Goal: Use online tool/utility: Utilize a website feature to perform a specific function

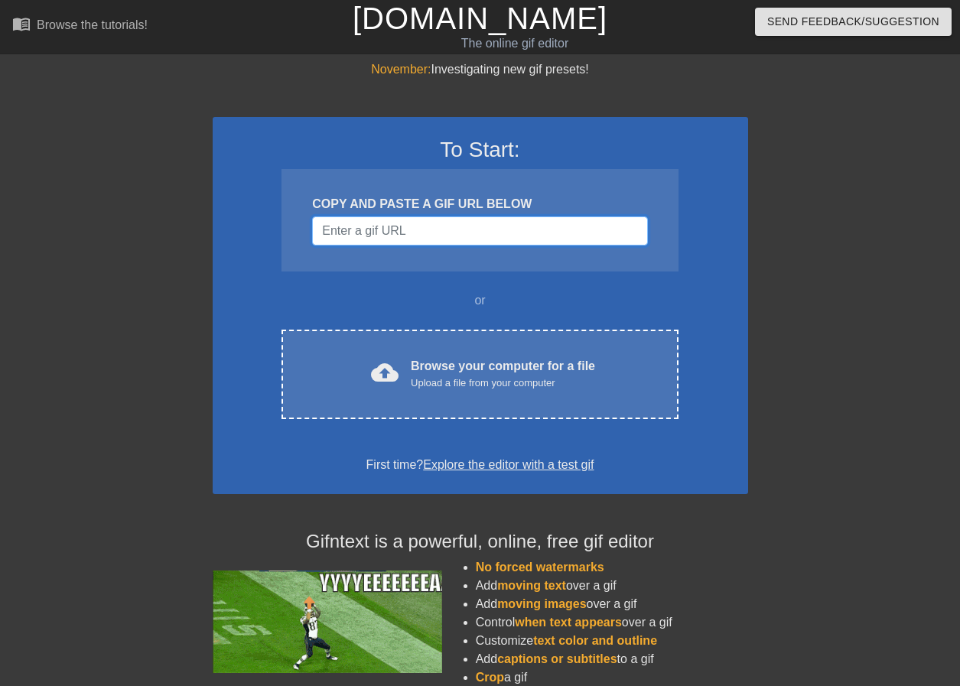
click at [432, 226] on input "Username" at bounding box center [479, 231] width 335 height 29
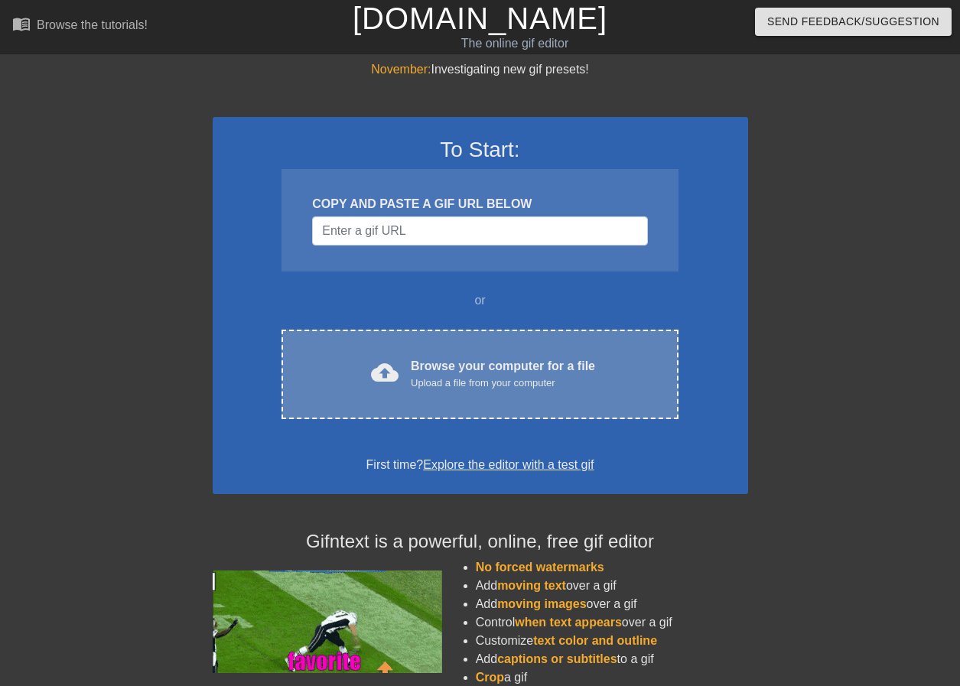
click at [427, 360] on div "Browse your computer for a file Upload a file from your computer" at bounding box center [503, 374] width 184 height 34
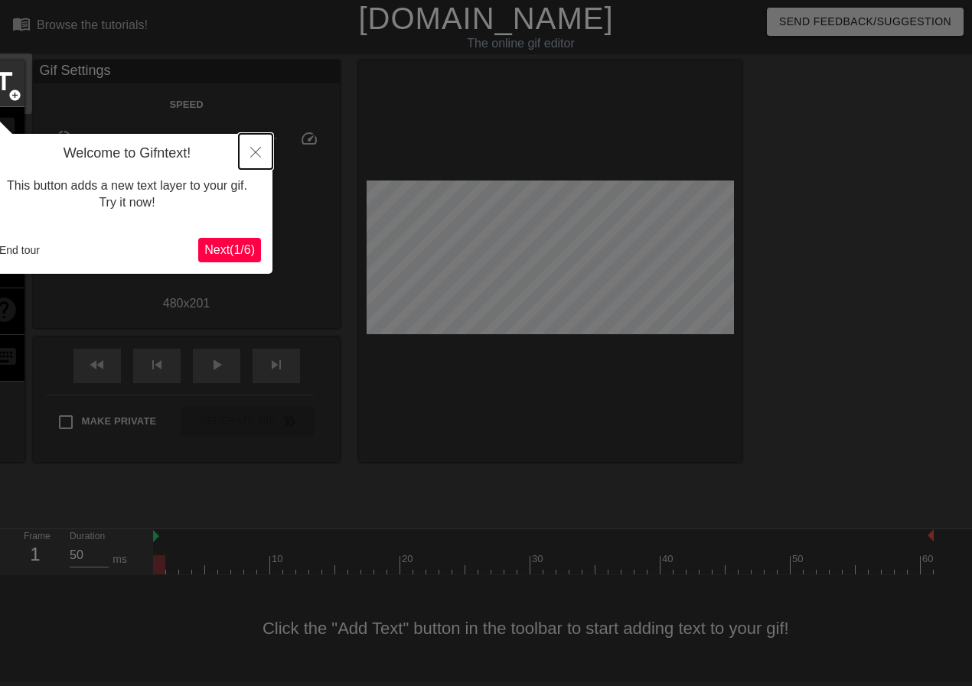
click at [252, 153] on icon "Close" at bounding box center [255, 152] width 11 height 11
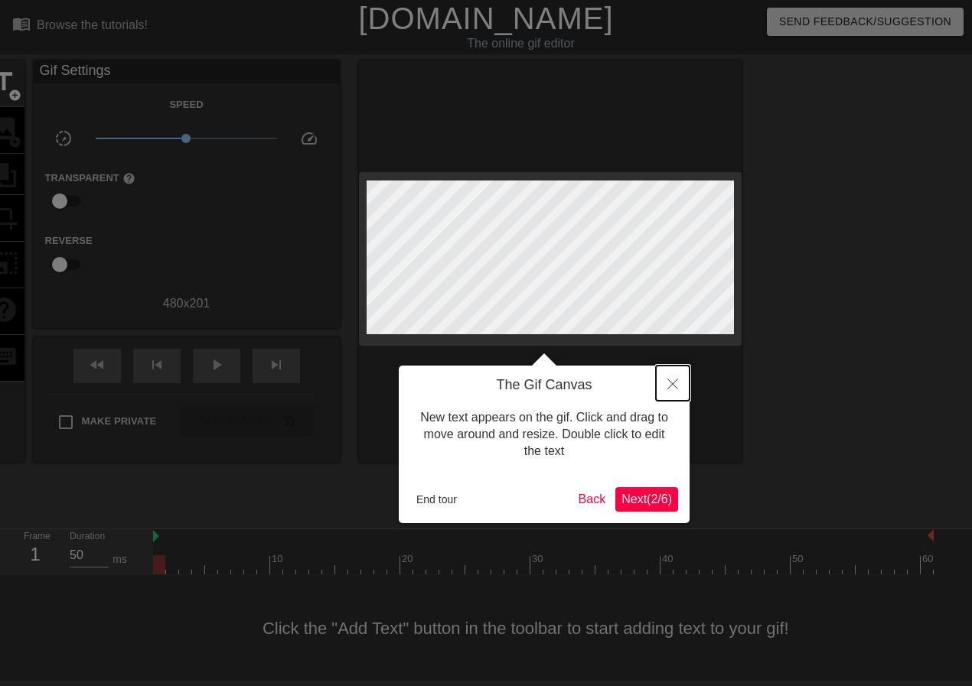
click at [667, 380] on icon "Close" at bounding box center [672, 384] width 11 height 11
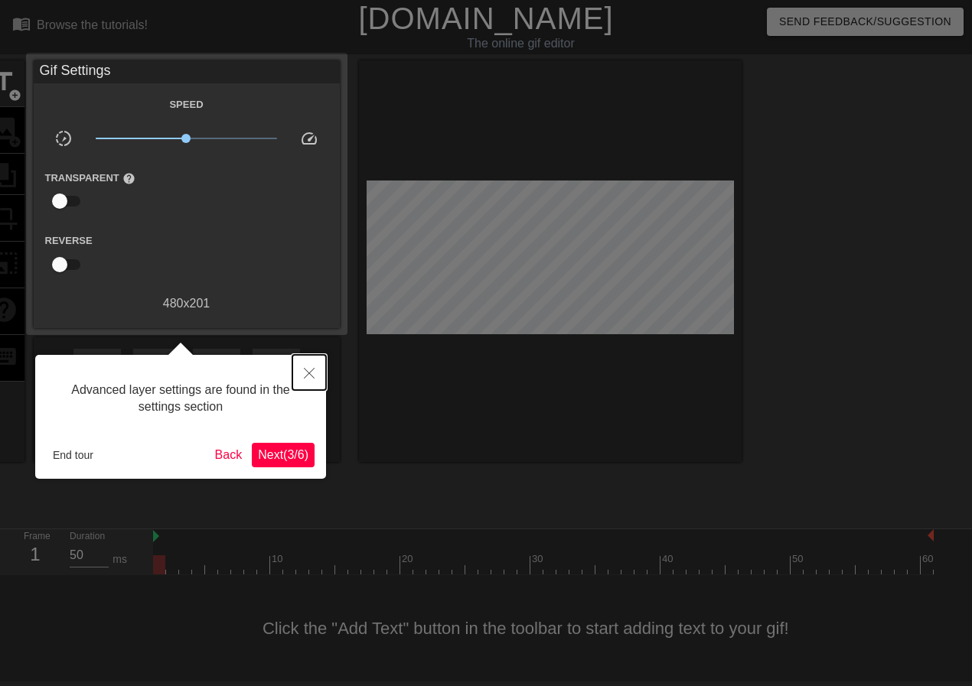
click at [305, 375] on icon "Close" at bounding box center [309, 373] width 11 height 11
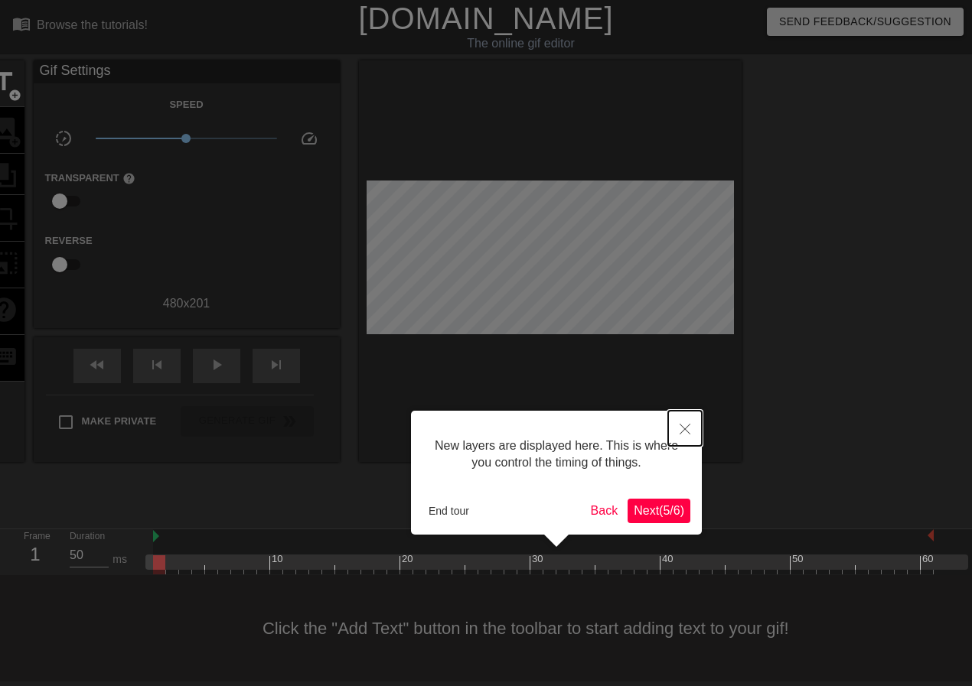
click at [681, 441] on button "Close" at bounding box center [685, 428] width 34 height 35
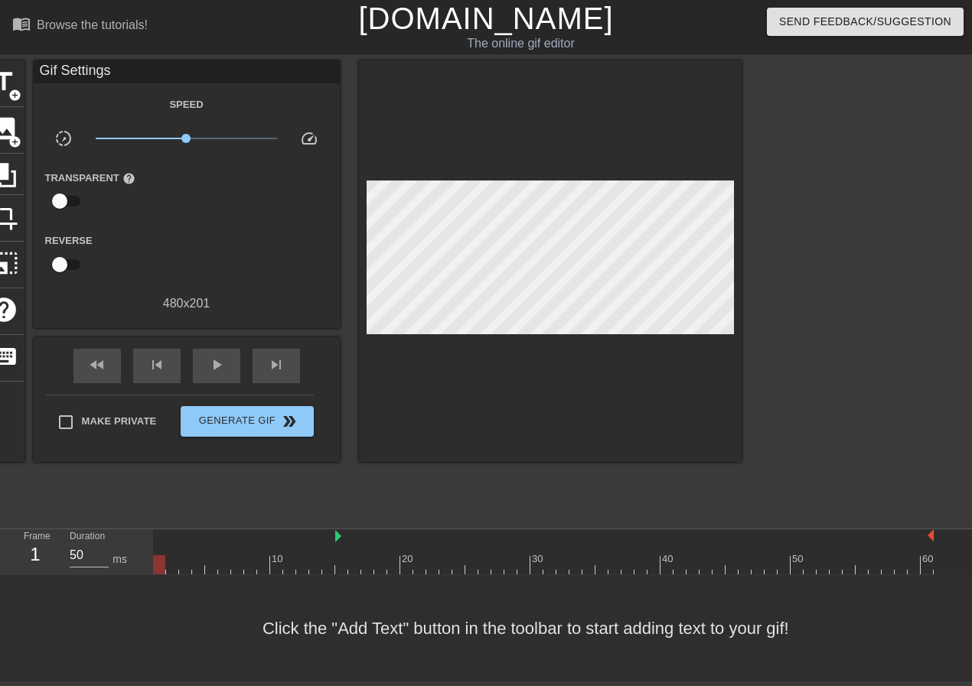
drag, startPoint x: 156, startPoint y: 536, endPoint x: 341, endPoint y: 533, distance: 185.2
drag, startPoint x: 336, startPoint y: 534, endPoint x: -4, endPoint y: 547, distance: 340.0
click at [0, 547] on html "menu_book Browse the tutorials! [DOMAIN_NAME] The online gif editor Send Feedba…" at bounding box center [486, 341] width 972 height 682
click at [431, 543] on div at bounding box center [543, 536] width 780 height 15
click at [512, 558] on div at bounding box center [543, 564] width 780 height 19
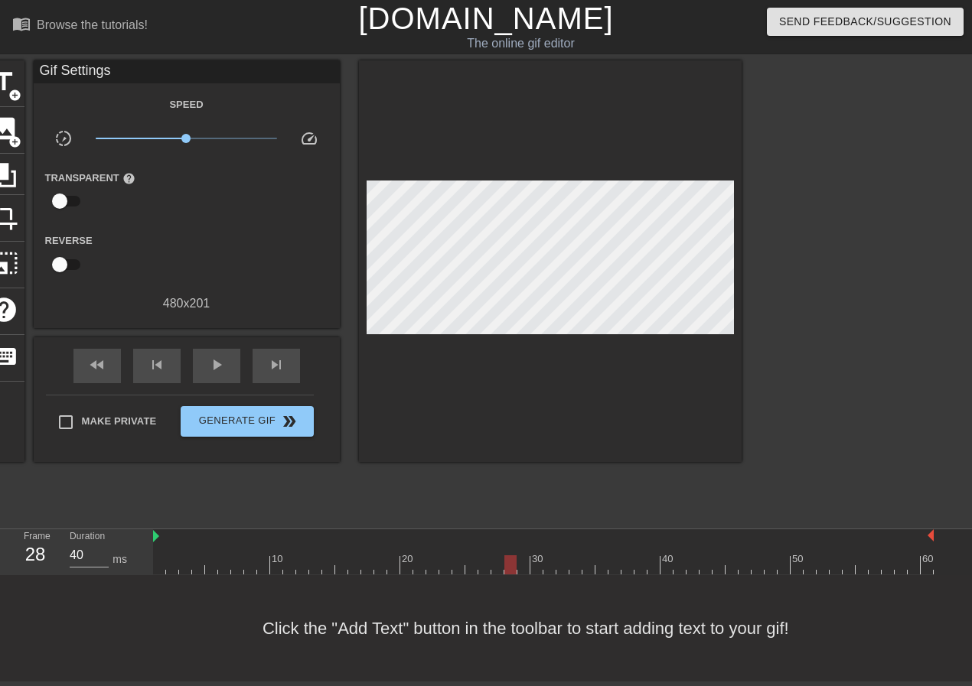
click at [515, 571] on div at bounding box center [510, 564] width 12 height 19
click at [678, 565] on div at bounding box center [543, 564] width 780 height 19
click at [558, 565] on div at bounding box center [543, 564] width 780 height 19
click at [424, 593] on div "Click the "Add Text" button in the toolbar to start adding text to your gif!" at bounding box center [486, 628] width 972 height 106
click at [409, 582] on div "Click the "Add Text" button in the toolbar to start adding text to your gif!" at bounding box center [486, 628] width 972 height 106
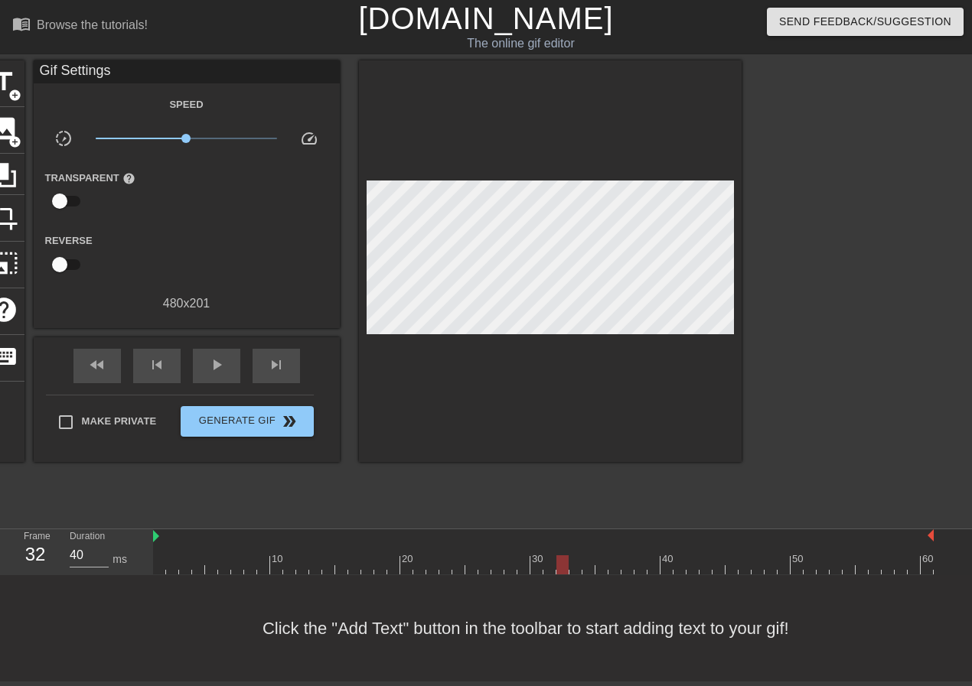
click at [533, 562] on div at bounding box center [543, 564] width 780 height 19
click at [444, 560] on div at bounding box center [543, 564] width 780 height 19
click at [382, 558] on div at bounding box center [543, 564] width 780 height 19
click at [359, 559] on div at bounding box center [543, 564] width 780 height 19
click at [222, 557] on div at bounding box center [543, 564] width 780 height 19
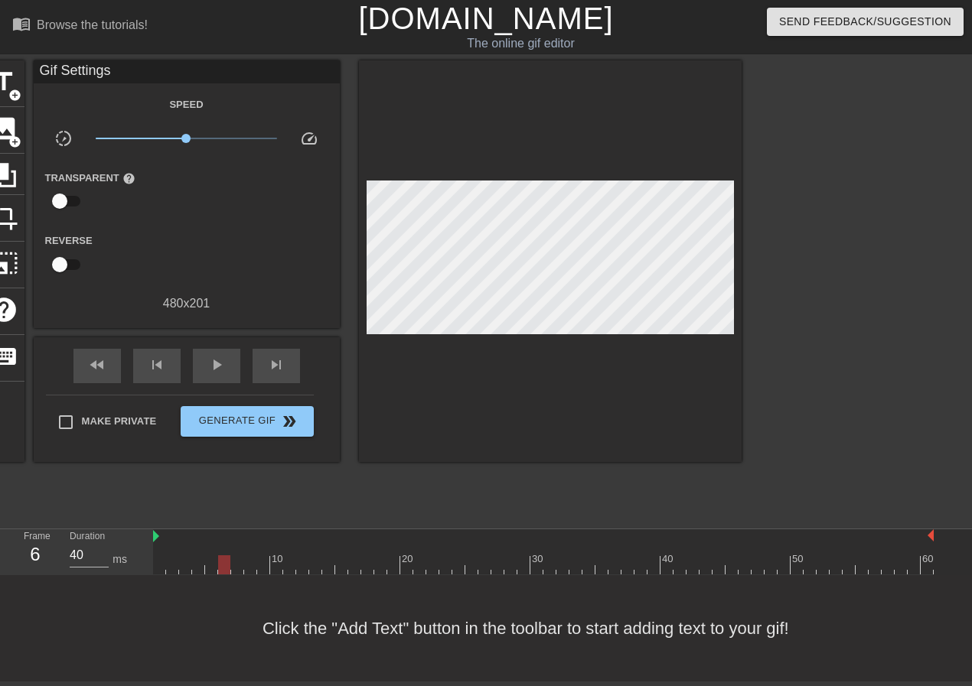
click at [142, 565] on div "Duration 40 ms" at bounding box center [104, 551] width 92 height 44
click at [158, 563] on div at bounding box center [543, 564] width 780 height 19
click at [166, 566] on div at bounding box center [543, 564] width 780 height 19
click at [183, 566] on div at bounding box center [543, 564] width 780 height 19
click at [211, 568] on div at bounding box center [543, 564] width 780 height 19
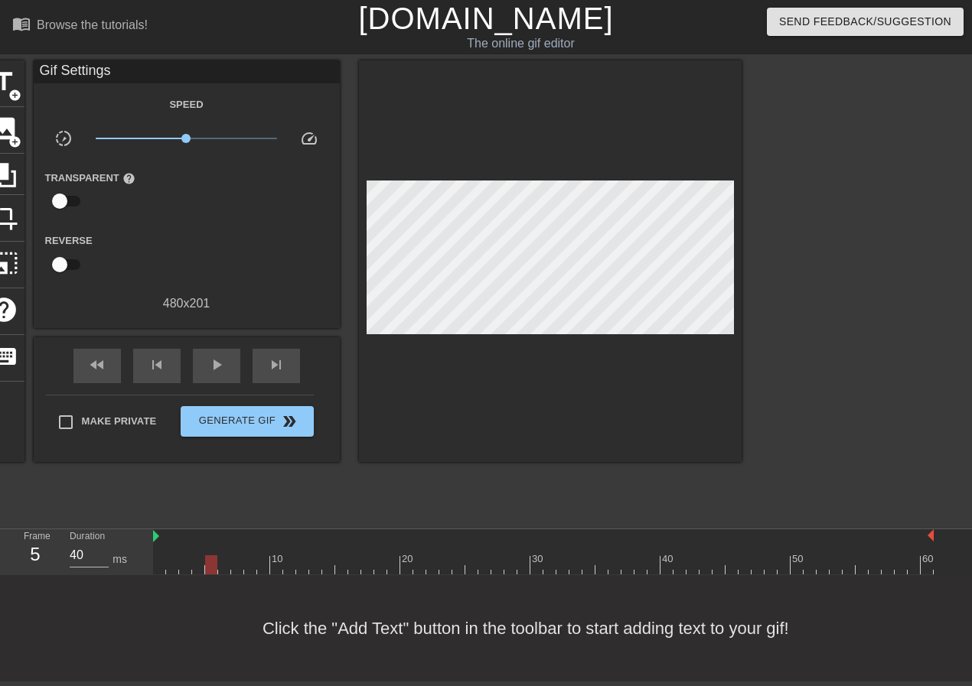
click at [227, 569] on div at bounding box center [543, 564] width 780 height 19
click at [234, 568] on div at bounding box center [543, 564] width 780 height 19
click at [239, 568] on div at bounding box center [237, 564] width 12 height 19
click at [20, 83] on div "title add_circle" at bounding box center [3, 83] width 41 height 47
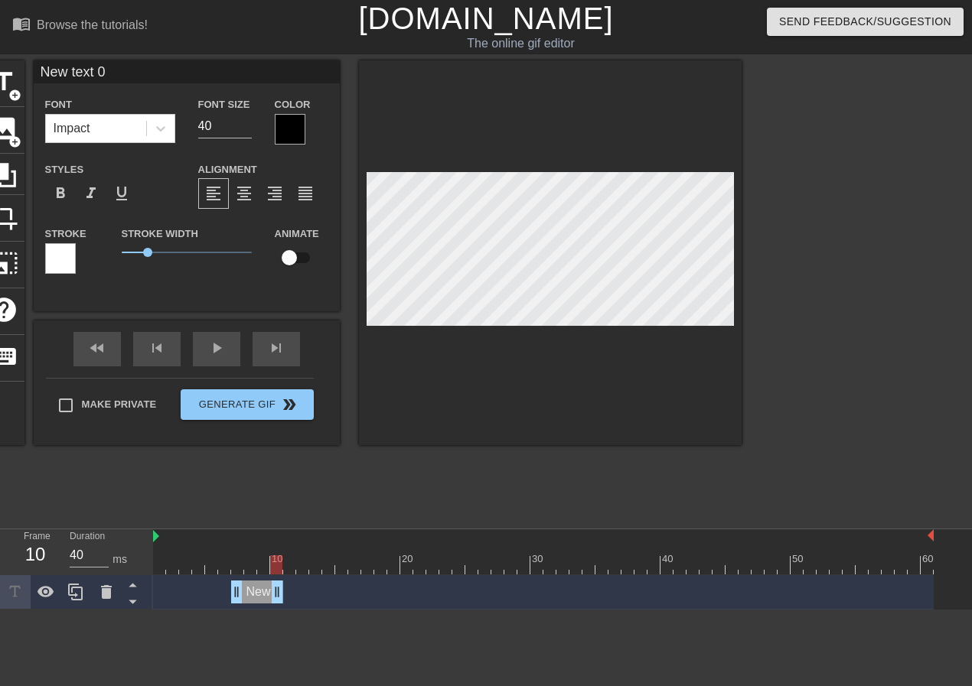
drag, startPoint x: 930, startPoint y: 596, endPoint x: 283, endPoint y: 621, distance: 647.0
click at [283, 610] on html "menu_book Browse the tutorials! [DOMAIN_NAME] The online gif editor Send Feedba…" at bounding box center [486, 305] width 972 height 610
click at [229, 502] on div "title add_circle image add_circle crop photo_size_select_large help keyboard Ne…" at bounding box center [362, 289] width 758 height 459
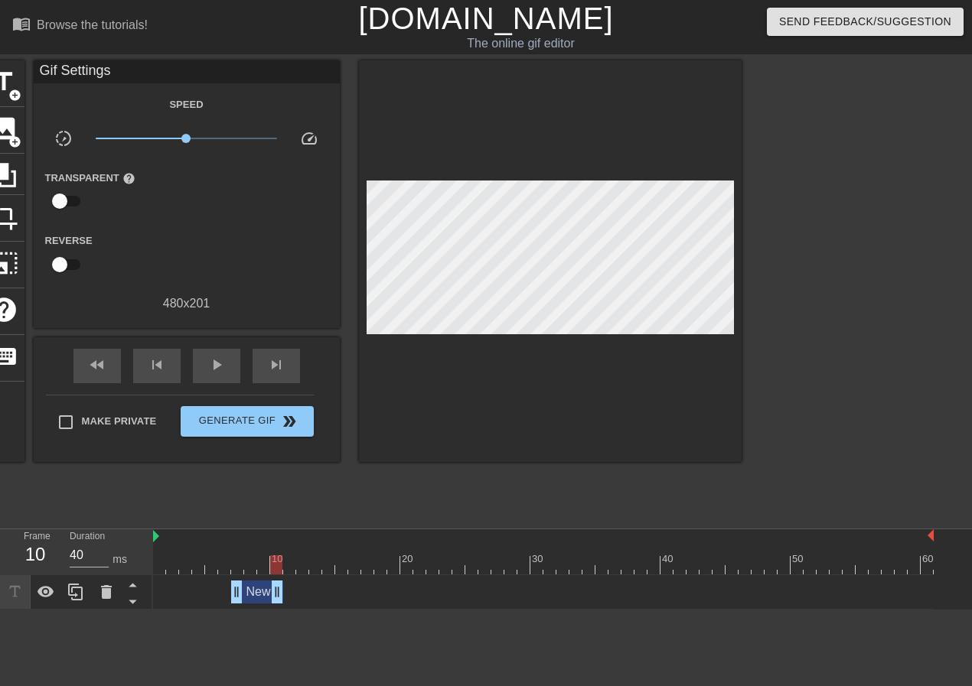
click at [246, 539] on div at bounding box center [543, 536] width 780 height 15
click at [236, 540] on div at bounding box center [543, 536] width 780 height 15
click at [274, 562] on div at bounding box center [276, 564] width 12 height 19
click at [236, 561] on div at bounding box center [543, 564] width 780 height 19
drag, startPoint x: 233, startPoint y: 562, endPoint x: 200, endPoint y: 564, distance: 33.7
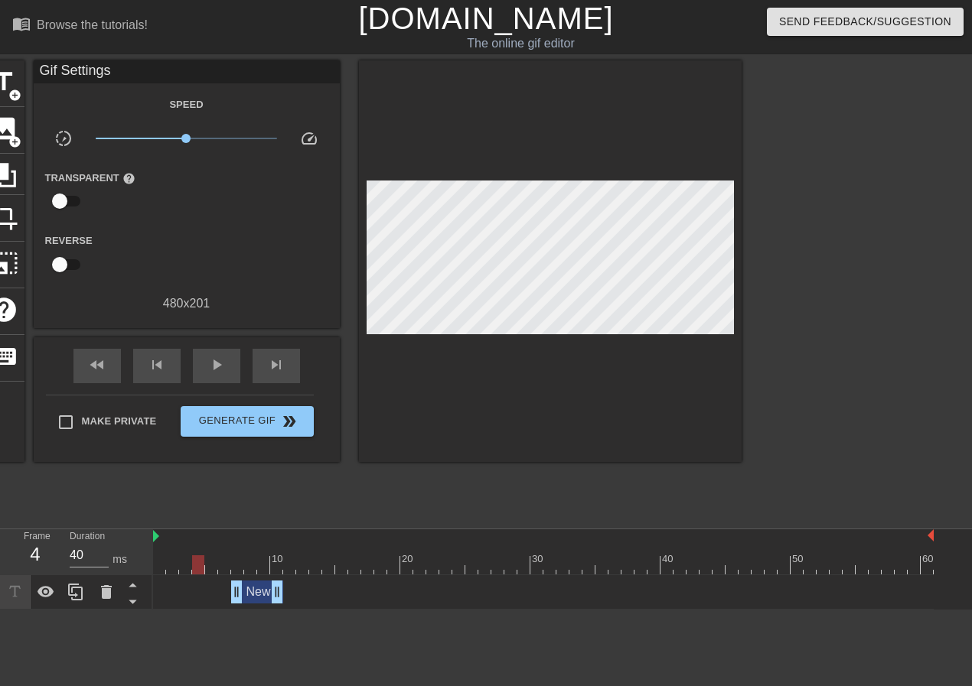
click at [200, 564] on div at bounding box center [198, 564] width 12 height 19
type input "40"
drag, startPoint x: 247, startPoint y: 595, endPoint x: 213, endPoint y: 597, distance: 34.5
click at [213, 597] on div "New text 0 drag_handle drag_handle" at bounding box center [218, 592] width 52 height 23
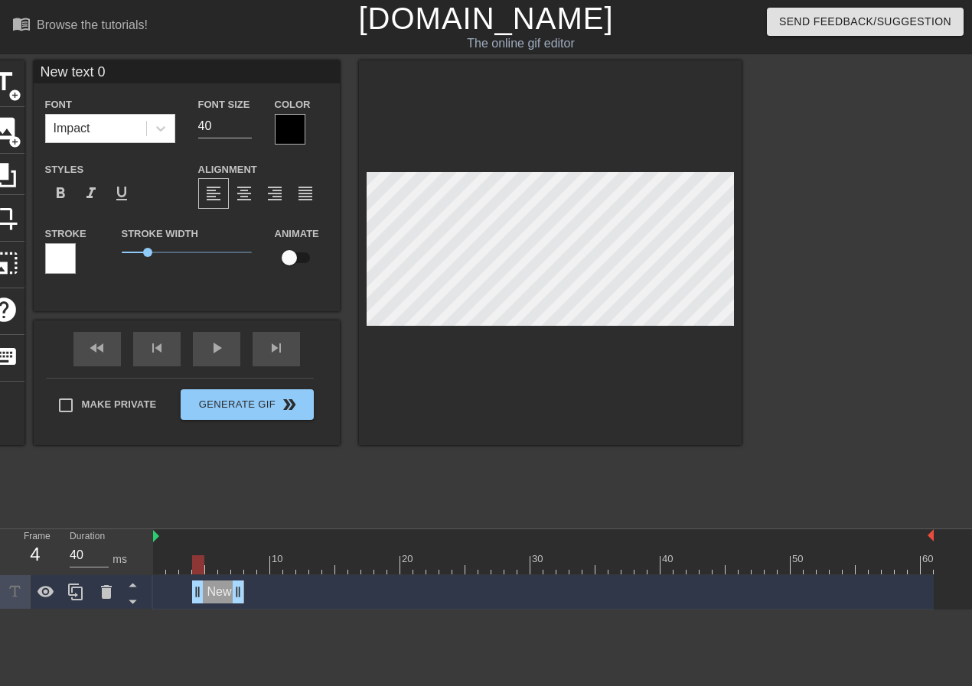
scroll to position [2, 4]
type input "C"
type textarea "C"
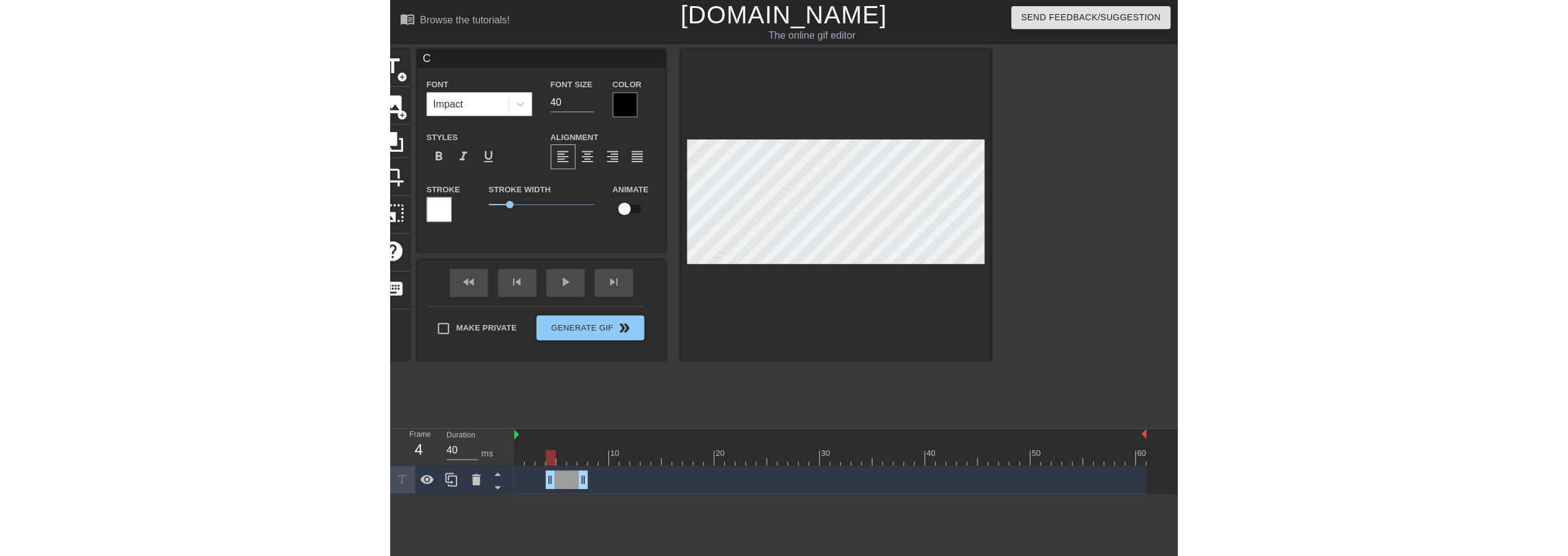
scroll to position [2, 2]
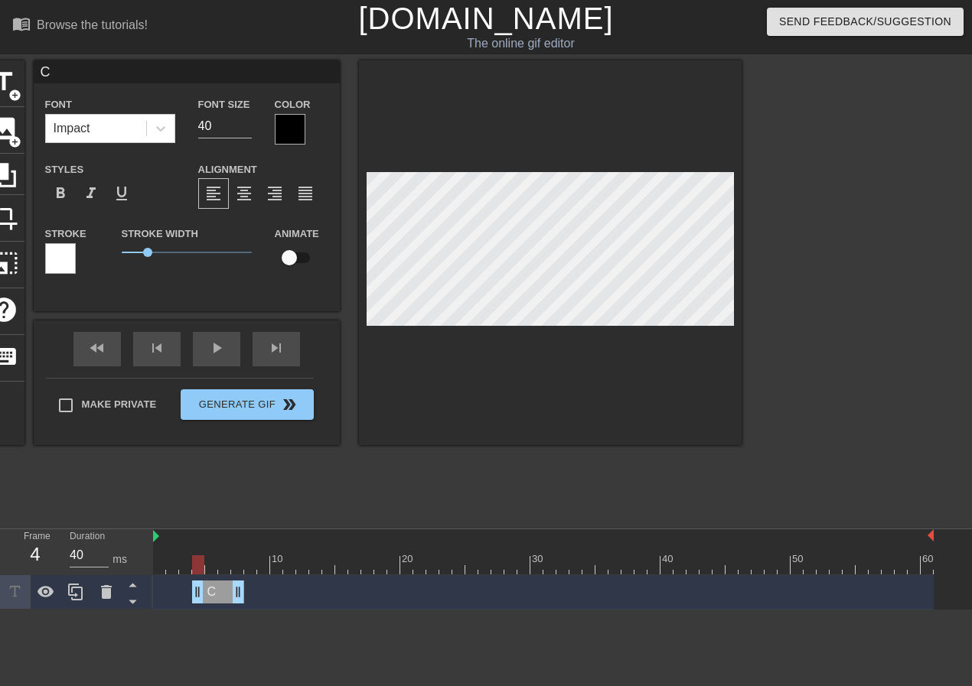
type input "CA"
type textarea "CA"
type input "CAO"
type textarea "CAO"
type input "CA"
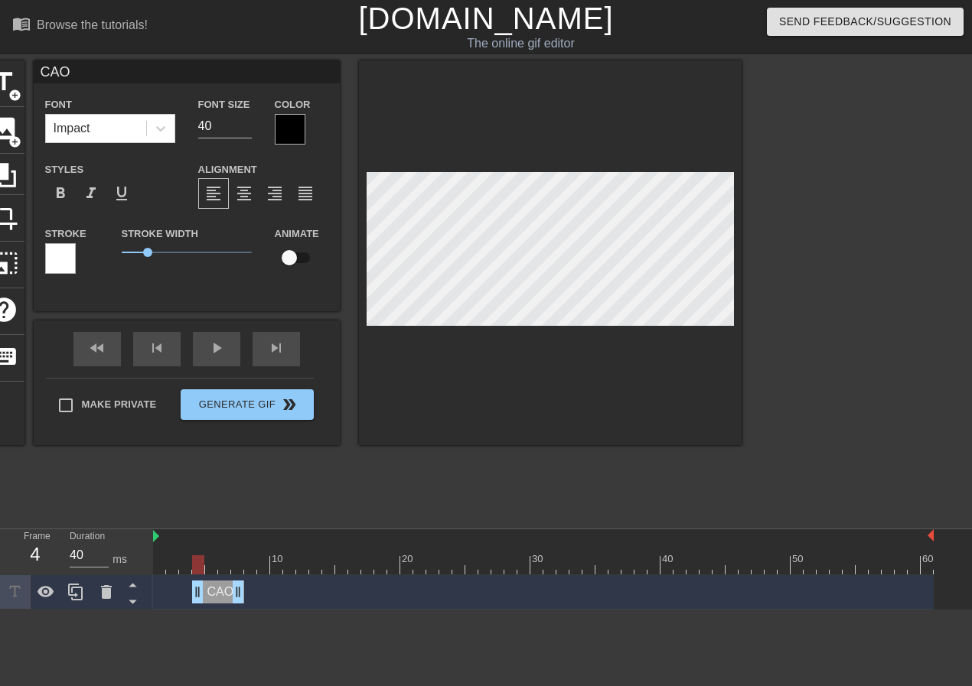
type textarea "CA"
type input "CAp"
type textarea "CAp"
type input "CA"
type textarea "CA"
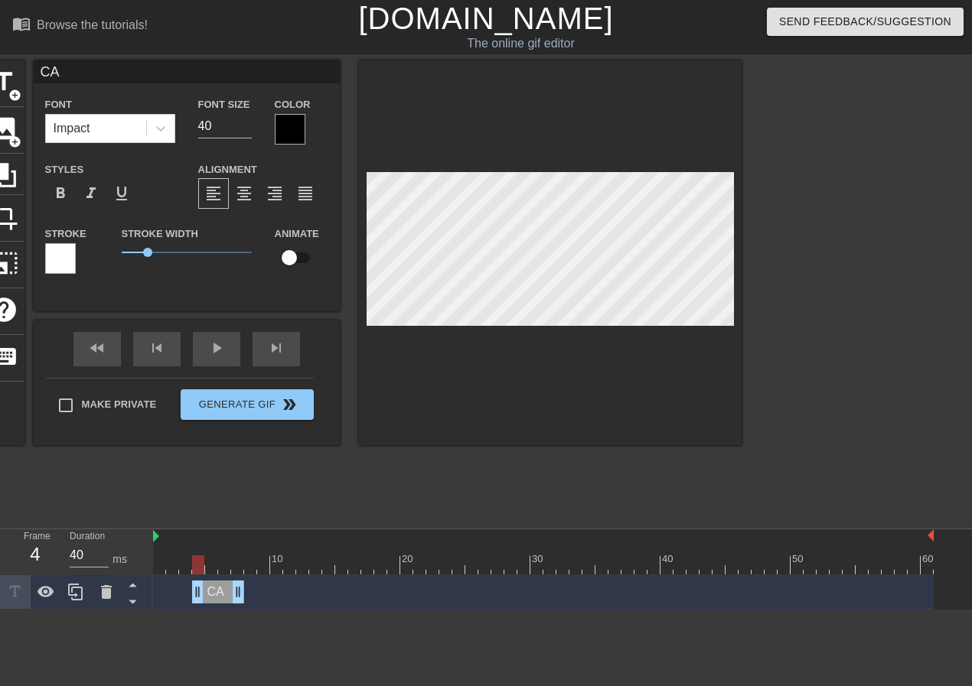
type input "CAP"
type textarea "CAP"
click at [287, 131] on div at bounding box center [290, 129] width 31 height 31
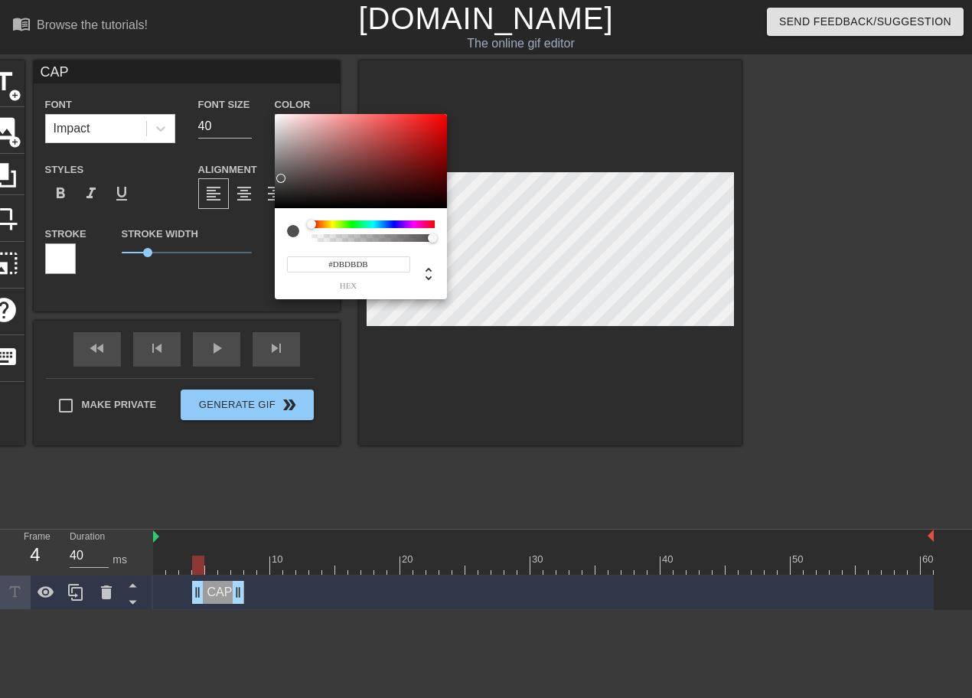
type input "#FFFFFF"
drag, startPoint x: 343, startPoint y: 187, endPoint x: 246, endPoint y: 85, distance: 140.7
click at [248, 83] on div "#FFFFFF hex" at bounding box center [486, 349] width 972 height 698
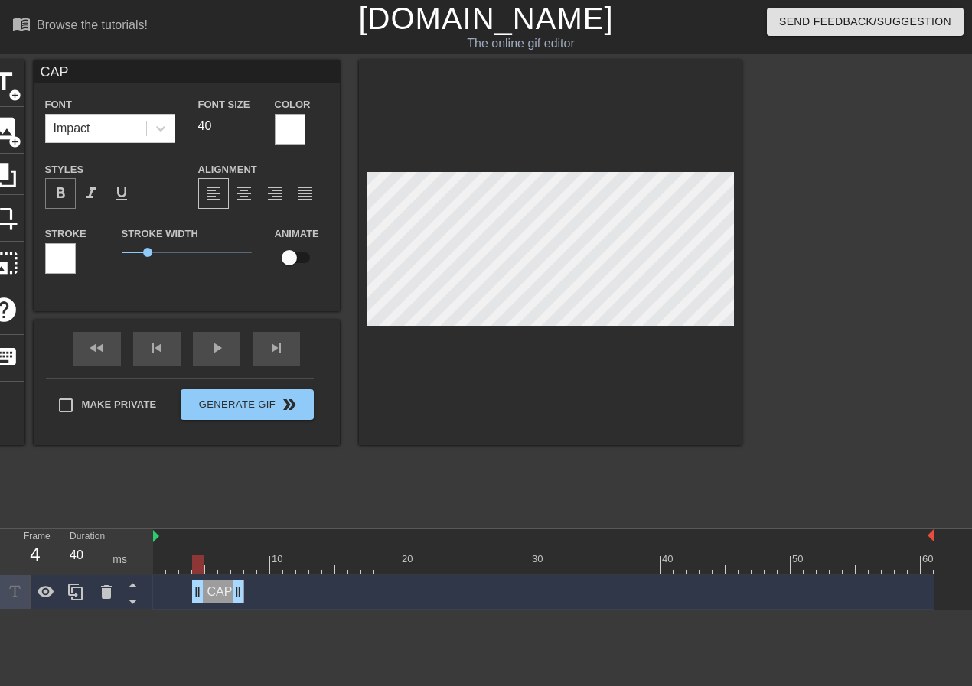
click at [47, 194] on div "format_bold" at bounding box center [60, 193] width 31 height 31
click at [282, 132] on div at bounding box center [290, 129] width 31 height 31
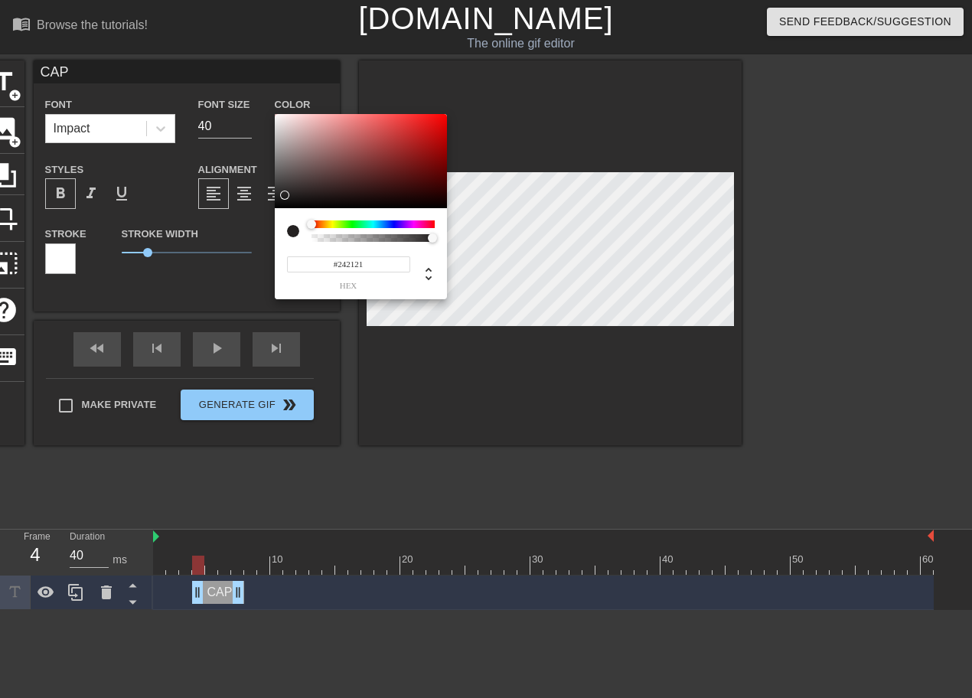
type input "#000000"
drag, startPoint x: 285, startPoint y: 195, endPoint x: 262, endPoint y: 221, distance: 35.2
click at [262, 221] on div "#000000 hex" at bounding box center [486, 349] width 972 height 698
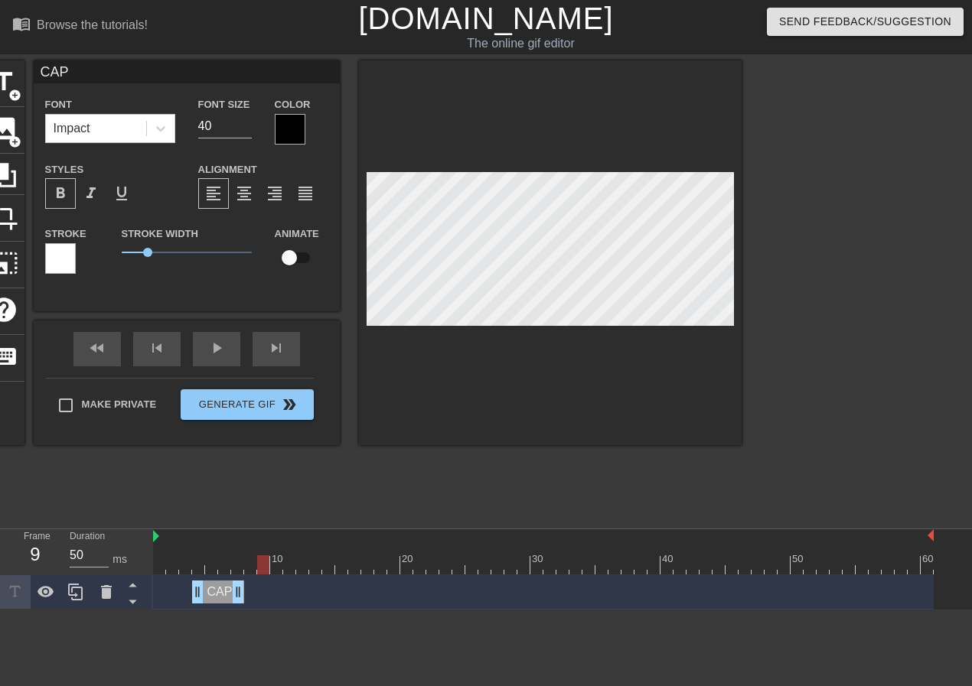
drag, startPoint x: 197, startPoint y: 563, endPoint x: 264, endPoint y: 555, distance: 67.0
click at [264, 555] on div at bounding box center [263, 564] width 12 height 19
drag, startPoint x: 239, startPoint y: 592, endPoint x: 291, endPoint y: 597, distance: 51.5
drag, startPoint x: 288, startPoint y: 563, endPoint x: 280, endPoint y: 565, distance: 8.6
click at [280, 565] on div at bounding box center [276, 564] width 12 height 19
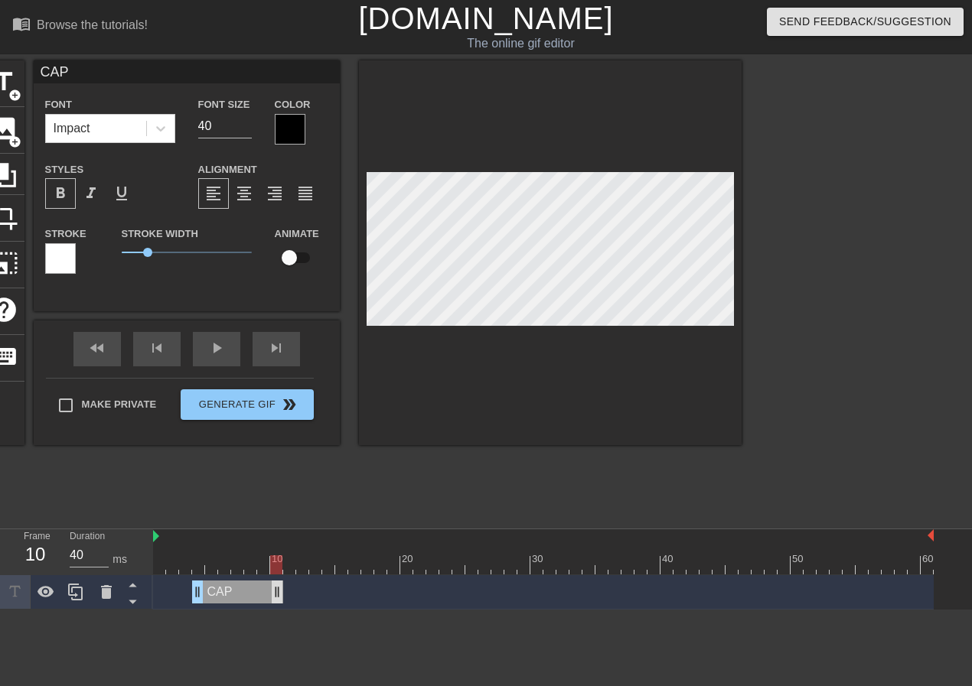
drag, startPoint x: 290, startPoint y: 592, endPoint x: 281, endPoint y: 594, distance: 9.3
click at [206, 555] on div at bounding box center [211, 554] width 13 height 19
click at [164, 549] on div at bounding box center [159, 554] width 13 height 19
click at [160, 553] on div at bounding box center [159, 554] width 13 height 19
drag, startPoint x: 158, startPoint y: 568, endPoint x: 324, endPoint y: 569, distance: 166.0
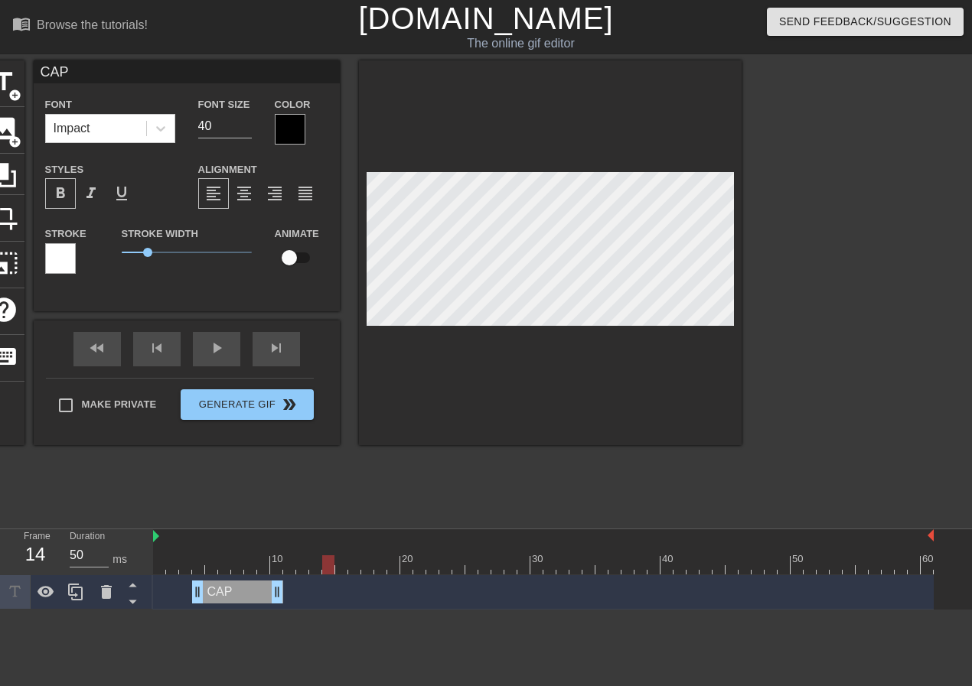
click at [324, 569] on div at bounding box center [328, 564] width 12 height 19
click at [246, 596] on div "CAP drag_handle drag_handle" at bounding box center [237, 592] width 91 height 23
drag, startPoint x: 245, startPoint y: 596, endPoint x: 314, endPoint y: 655, distance: 91.2
click at [314, 610] on html "menu_book Browse the tutorials! [DOMAIN_NAME] The online gif editor Send Feedba…" at bounding box center [486, 305] width 972 height 610
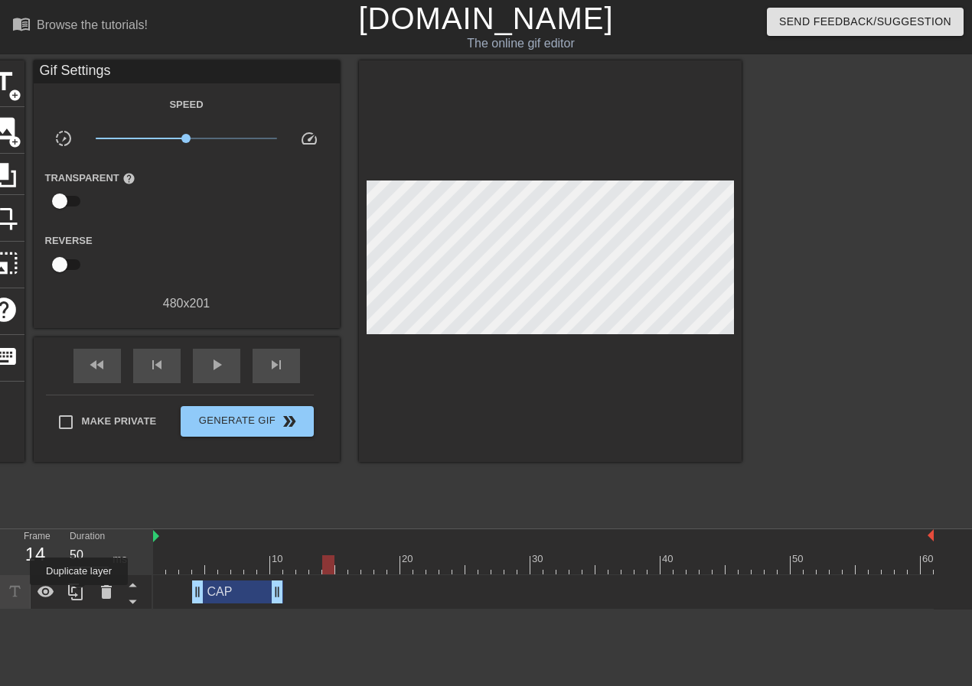
click at [79, 595] on icon at bounding box center [76, 592] width 18 height 18
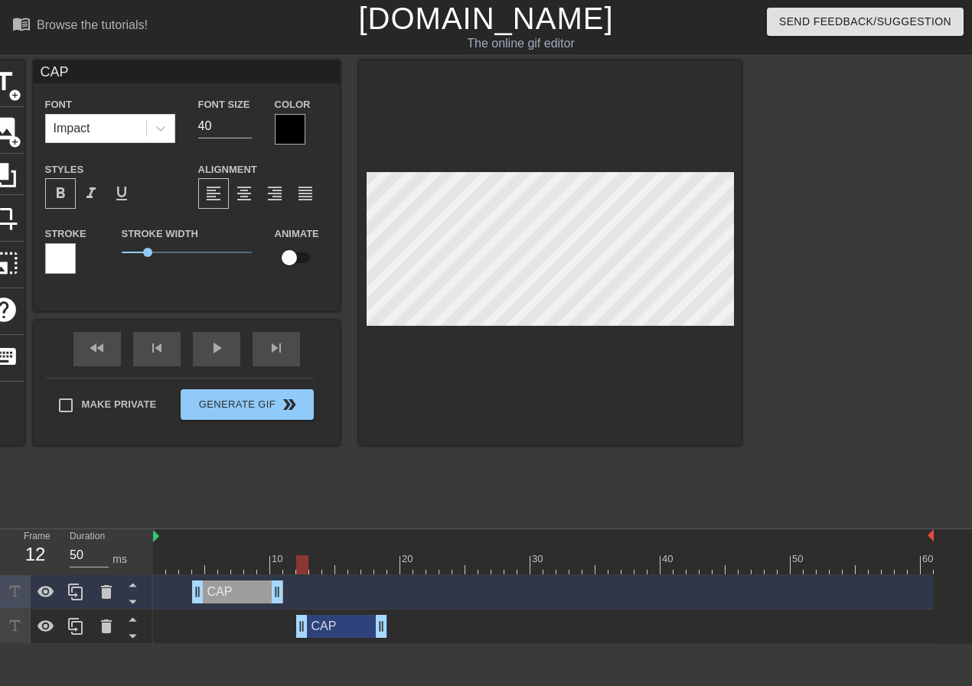
drag, startPoint x: 238, startPoint y: 629, endPoint x: 346, endPoint y: 634, distance: 108.0
click at [346, 634] on div "CAP drag_handle drag_handle" at bounding box center [341, 626] width 91 height 23
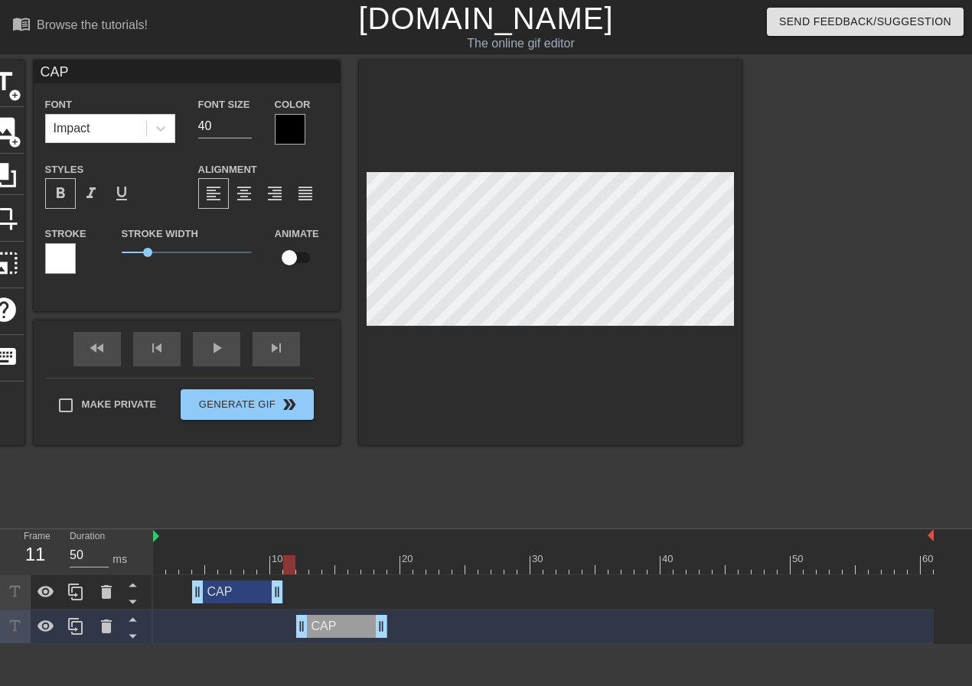
click at [295, 561] on div at bounding box center [543, 564] width 780 height 19
drag, startPoint x: 289, startPoint y: 562, endPoint x: 400, endPoint y: 550, distance: 111.5
click at [400, 550] on div "10 20 30 40 50 60" at bounding box center [543, 551] width 780 height 45
drag, startPoint x: 383, startPoint y: 622, endPoint x: 495, endPoint y: 625, distance: 111.8
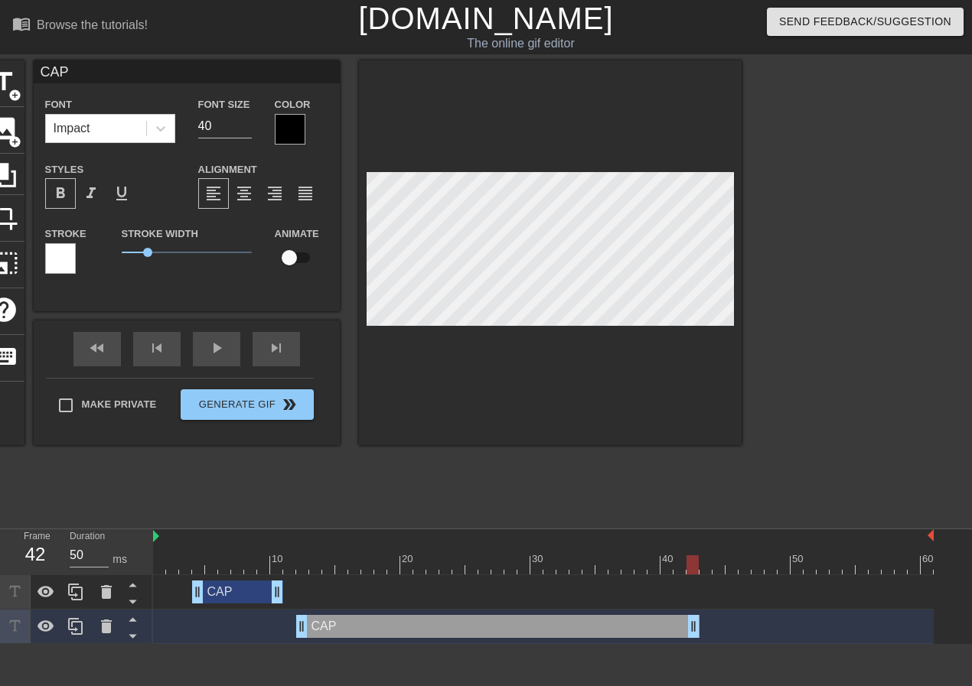
drag, startPoint x: 501, startPoint y: 621, endPoint x: 691, endPoint y: 586, distance: 193.0
click at [691, 586] on div "CAP drag_handle drag_handle CAP drag_handle drag_handle" at bounding box center [562, 609] width 819 height 69
drag, startPoint x: 692, startPoint y: 559, endPoint x: 1029, endPoint y: 597, distance: 339.5
click at [959, 597] on html "menu_book Browse the tutorials! [DOMAIN_NAME] The online gif editor Send Feedba…" at bounding box center [486, 322] width 972 height 644
click at [191, 533] on div at bounding box center [543, 536] width 780 height 15
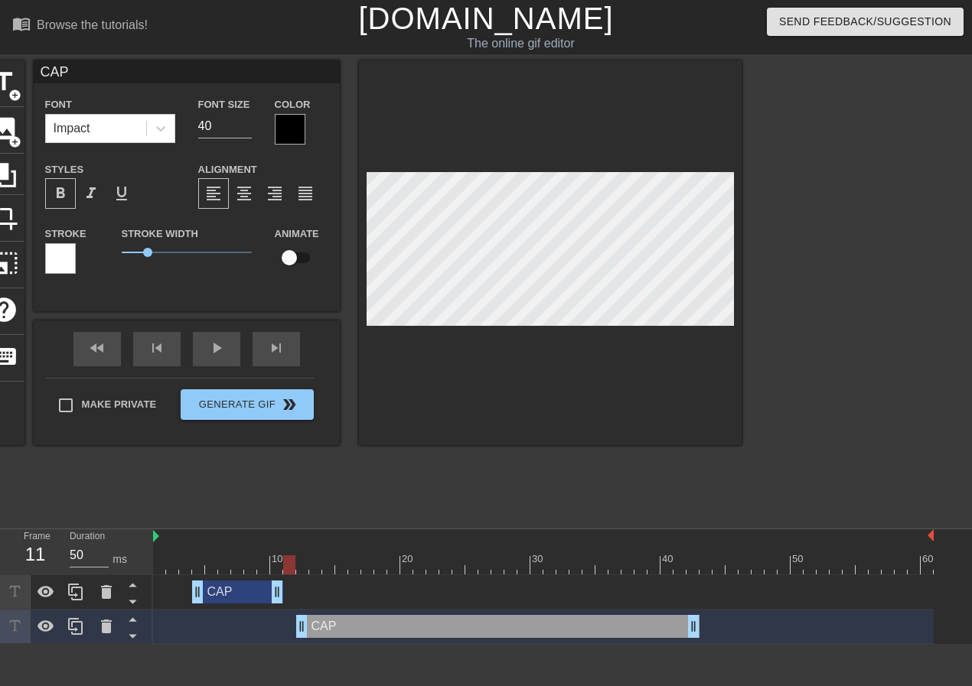
drag, startPoint x: 927, startPoint y: 564, endPoint x: 292, endPoint y: 562, distance: 635.1
click at [285, 549] on div "10 20 30 40 50 60" at bounding box center [543, 551] width 780 height 45
drag, startPoint x: 301, startPoint y: 627, endPoint x: 288, endPoint y: 628, distance: 13.9
type input "40"
drag, startPoint x: 287, startPoint y: 565, endPoint x: 976, endPoint y: 579, distance: 688.8
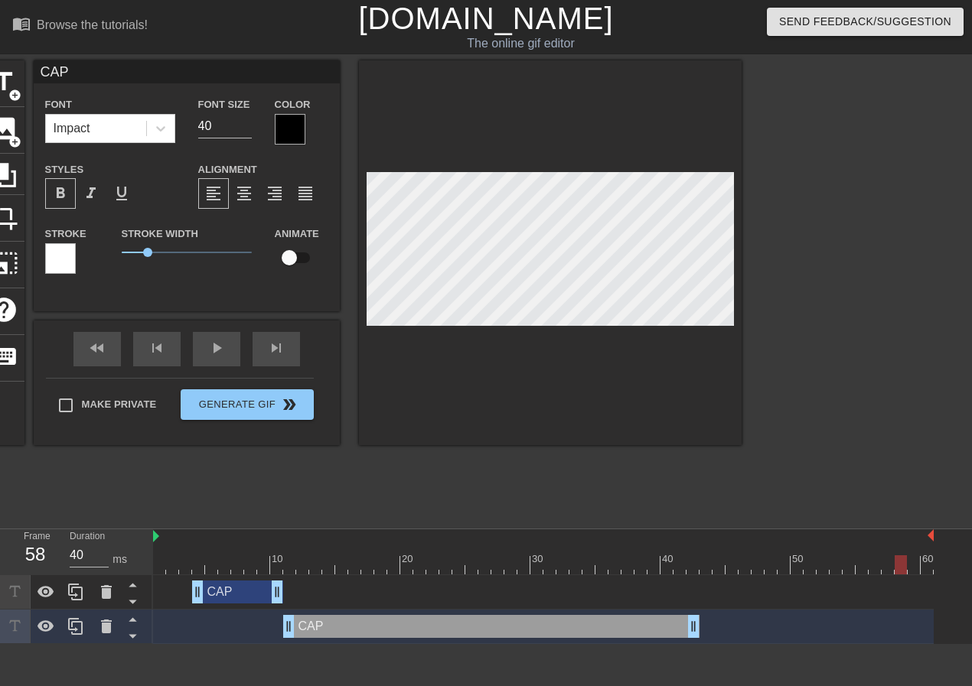
click at [959, 579] on html "menu_book Browse the tutorials! [DOMAIN_NAME] The online gif editor Send Feedba…" at bounding box center [486, 322] width 972 height 644
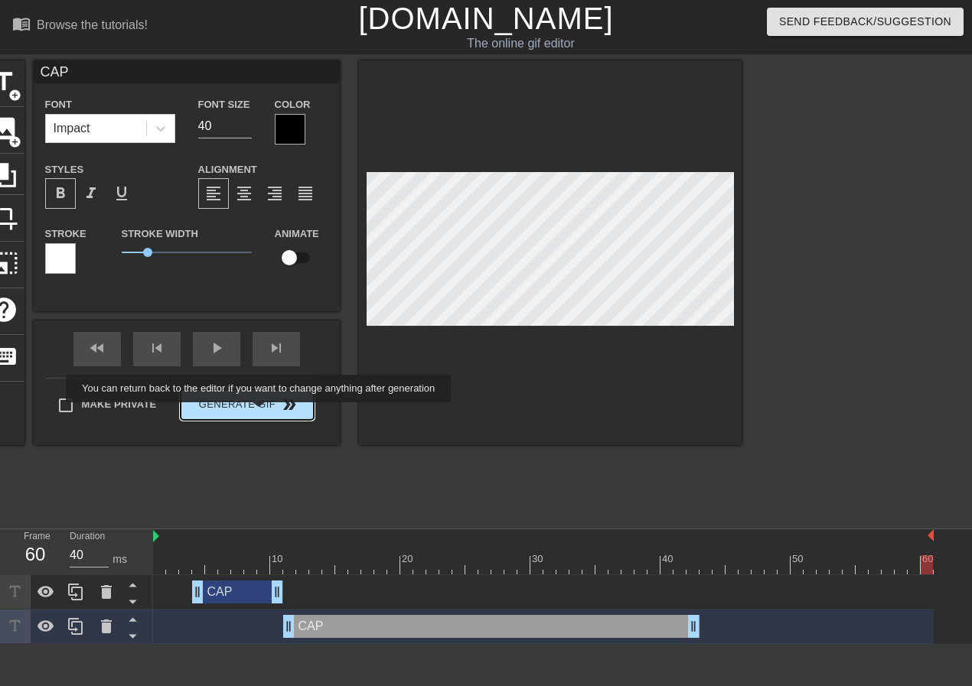
click at [260, 412] on button "Generate Gif double_arrow" at bounding box center [247, 404] width 132 height 31
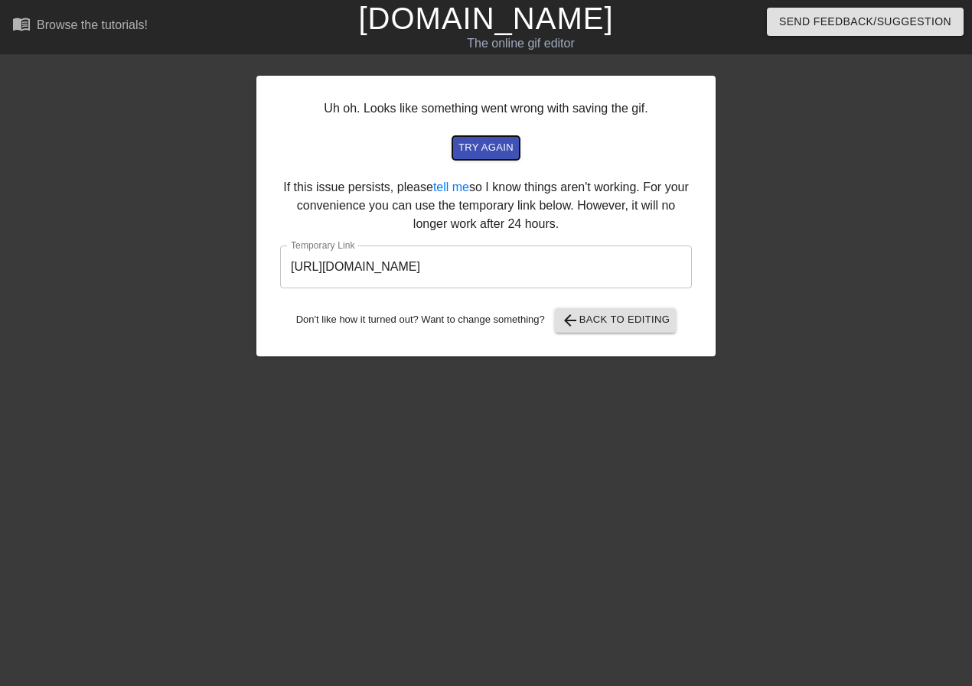
click at [500, 147] on span "try again" at bounding box center [485, 148] width 55 height 18
click at [494, 140] on span "try again" at bounding box center [485, 148] width 55 height 18
